Goal: Use online tool/utility: Utilize a website feature to perform a specific function

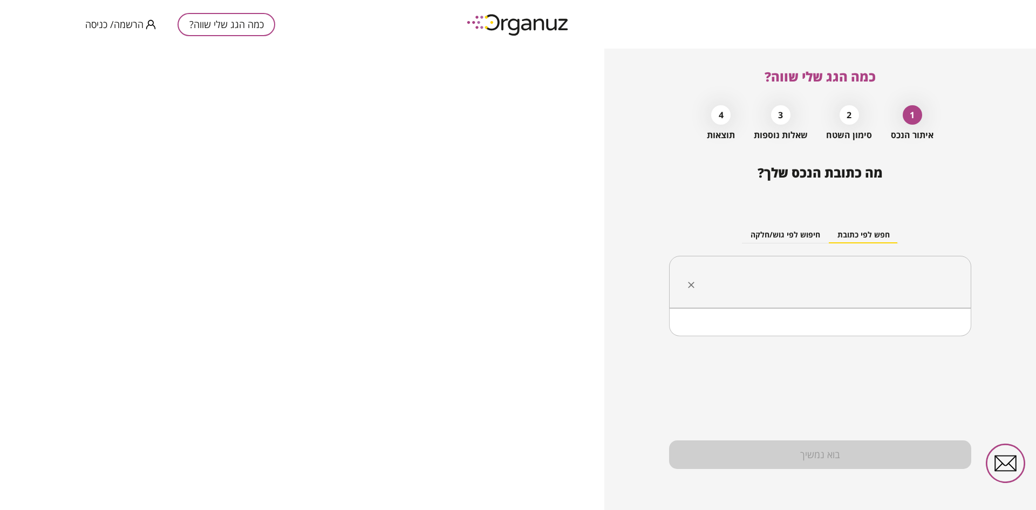
click at [886, 269] on input "text" at bounding box center [824, 282] width 268 height 27
click at [896, 333] on li "[PERSON_NAME] 12 [GEOGRAPHIC_DATA]" at bounding box center [820, 336] width 274 height 19
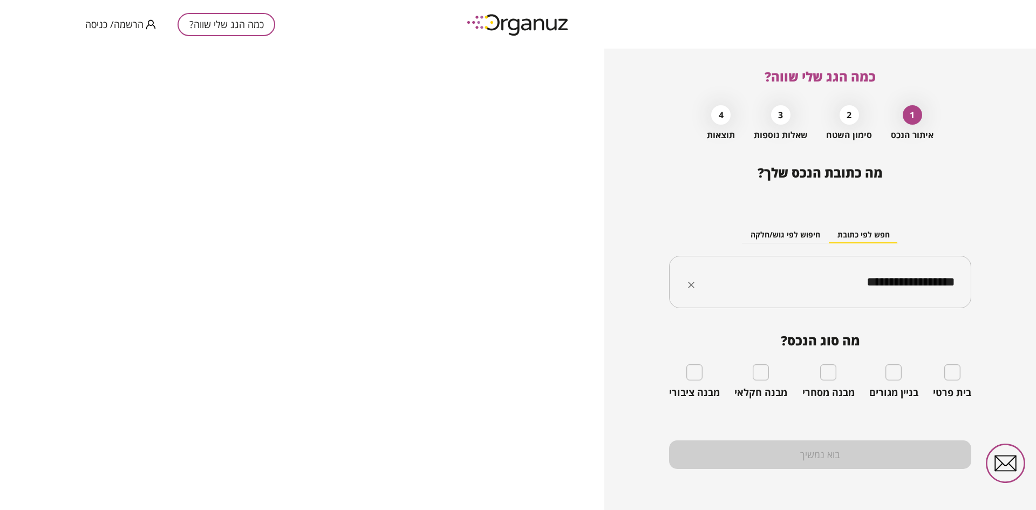
type input "**********"
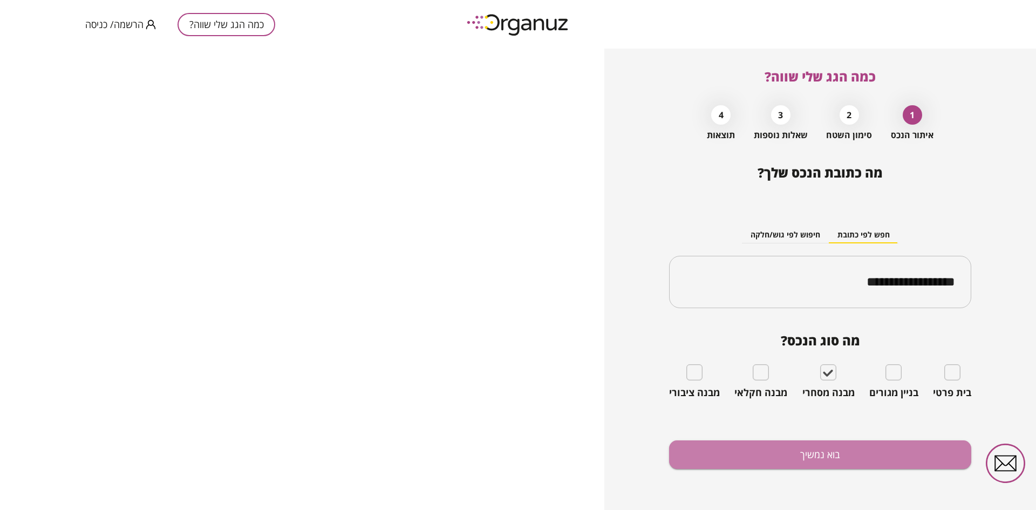
click at [839, 452] on button "בוא נמשיך" at bounding box center [820, 454] width 302 height 29
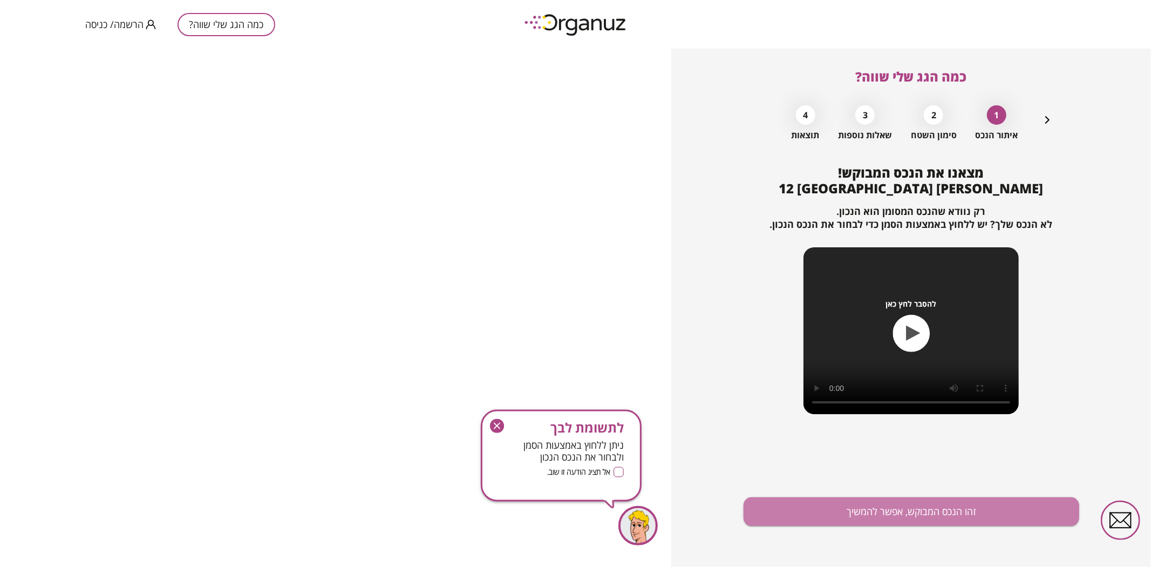
click at [907, 510] on button "זהו הנכס המבוקש, אפשר להמשיך" at bounding box center [912, 511] width 336 height 29
click at [232, 22] on button "כמה הגג שלי שווה?" at bounding box center [227, 24] width 98 height 23
